Goal: Navigation & Orientation: Find specific page/section

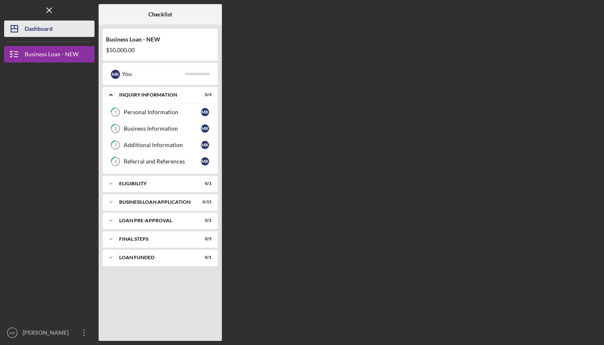
click at [56, 27] on button "Icon/Dashboard Dashboard" at bounding box center [49, 29] width 90 height 16
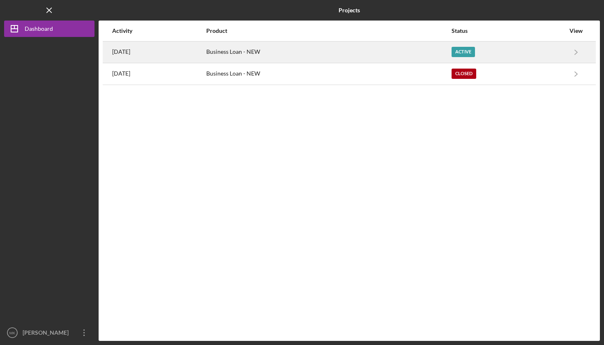
click at [475, 51] on div "Active" at bounding box center [463, 52] width 23 height 10
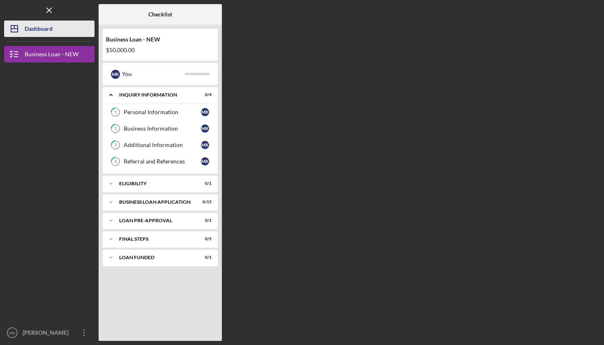
click at [49, 32] on div "Dashboard" at bounding box center [39, 30] width 28 height 18
